Goal: Task Accomplishment & Management: Use online tool/utility

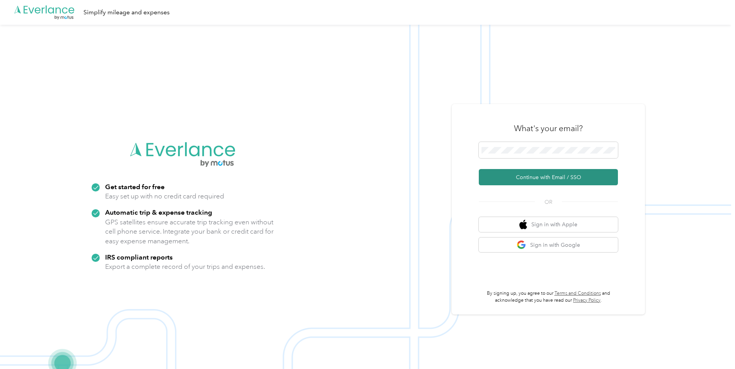
click at [522, 179] on button "Continue with Email / SSO" at bounding box center [548, 177] width 139 height 16
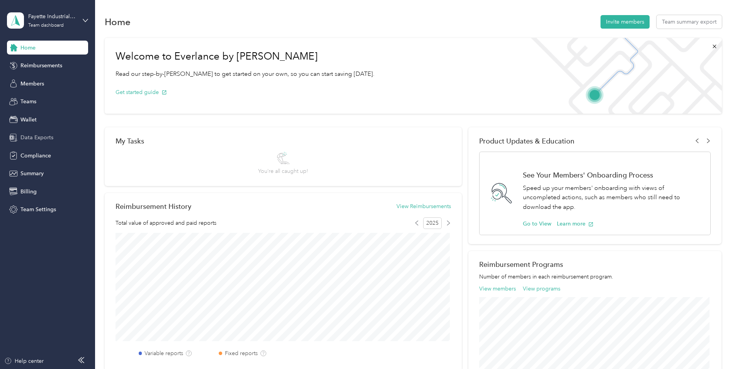
click at [34, 138] on span "Data Exports" at bounding box center [36, 137] width 33 height 8
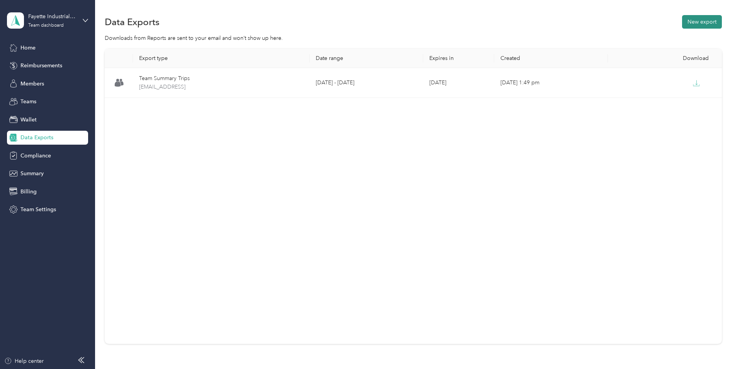
click at [705, 27] on button "New export" at bounding box center [702, 22] width 40 height 14
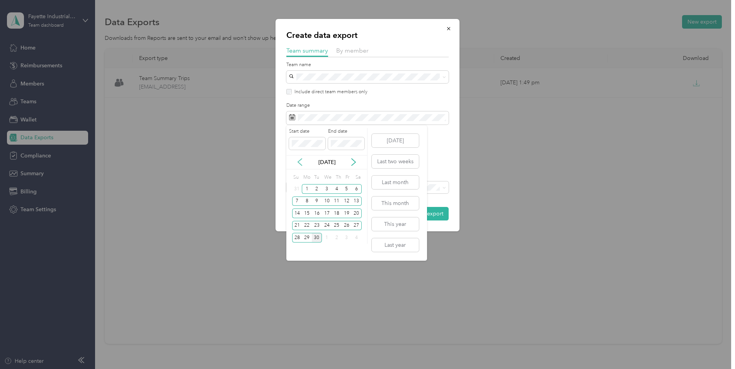
click at [299, 162] on icon at bounding box center [300, 162] width 8 height 8
click at [308, 238] on div "30" at bounding box center [307, 238] width 10 height 10
click at [354, 161] on icon at bounding box center [354, 161] width 4 height 7
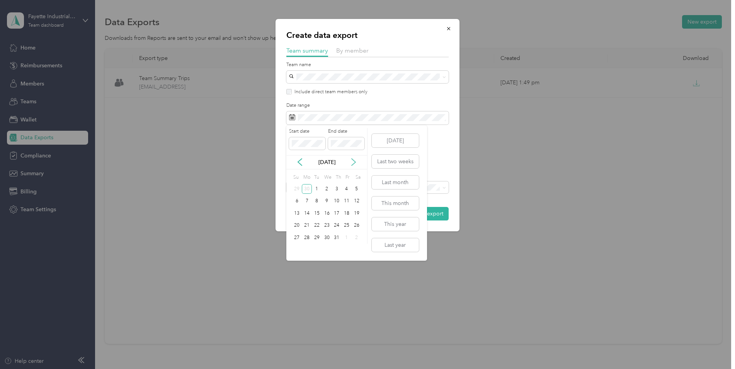
click at [354, 161] on icon at bounding box center [354, 161] width 4 height 7
click at [319, 238] on div "30" at bounding box center [317, 238] width 10 height 10
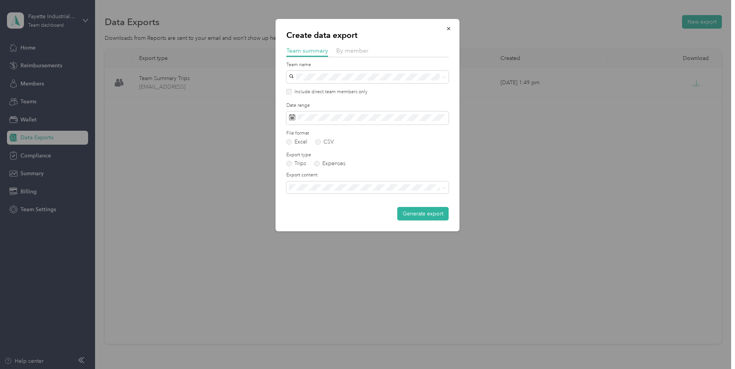
click at [358, 213] on div "Summary and full trips list" at bounding box center [367, 213] width 151 height 8
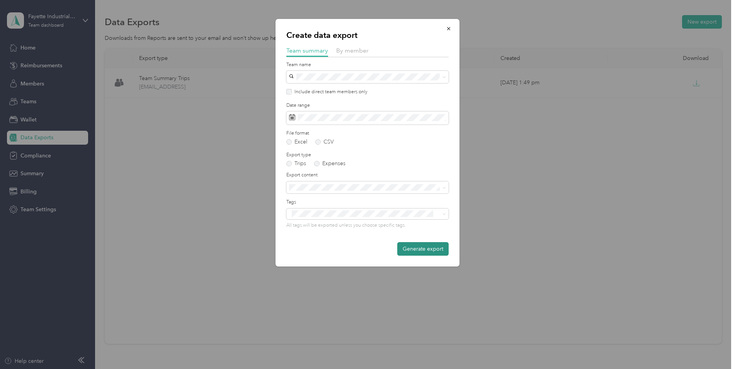
click at [436, 249] on button "Generate export" at bounding box center [422, 249] width 51 height 14
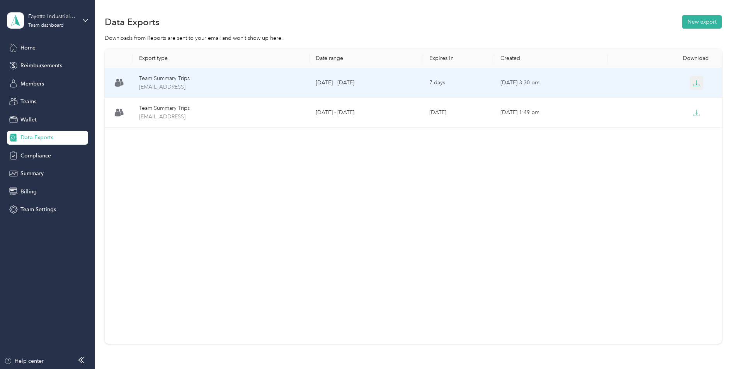
click at [693, 82] on icon "button" at bounding box center [696, 83] width 7 height 7
